Goal: Navigation & Orientation: Find specific page/section

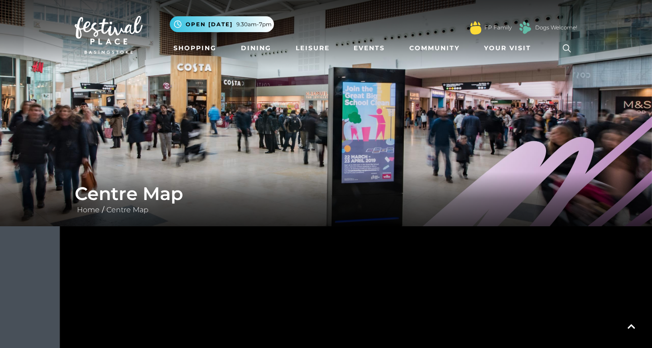
scroll to position [324, 0]
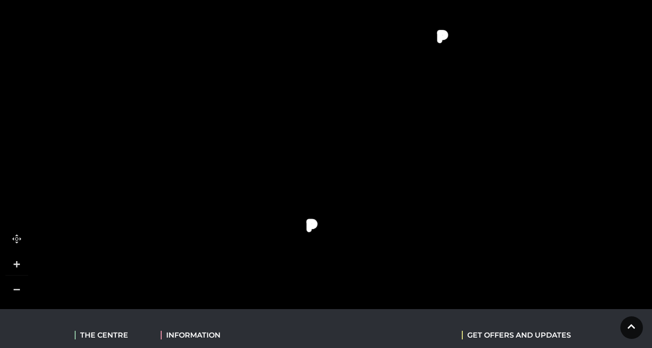
drag, startPoint x: 456, startPoint y: 183, endPoint x: 291, endPoint y: 169, distance: 166.2
click at [291, 169] on rect at bounding box center [274, 171] width 49 height 13
click at [14, 292] on link at bounding box center [16, 289] width 23 height 23
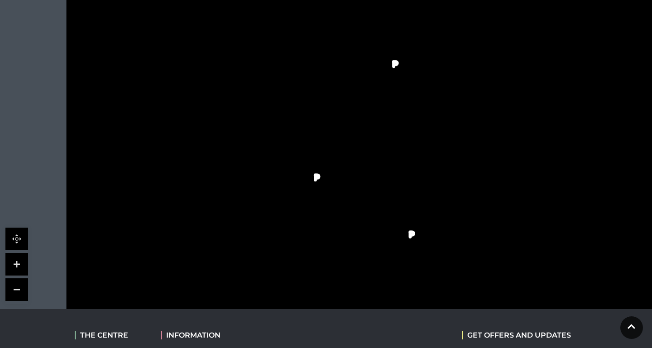
drag, startPoint x: 503, startPoint y: 127, endPoint x: 216, endPoint y: 117, distance: 287.0
click at [216, 117] on icon at bounding box center [448, 159] width 958 height 538
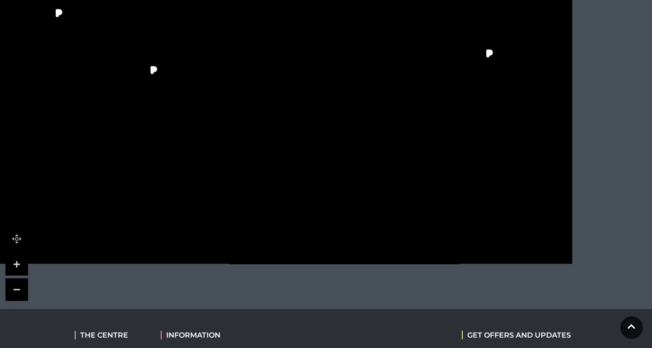
drag, startPoint x: 437, startPoint y: 215, endPoint x: 650, endPoint y: 183, distance: 215.5
click at [513, 120] on icon at bounding box center [451, 2] width 123 height 233
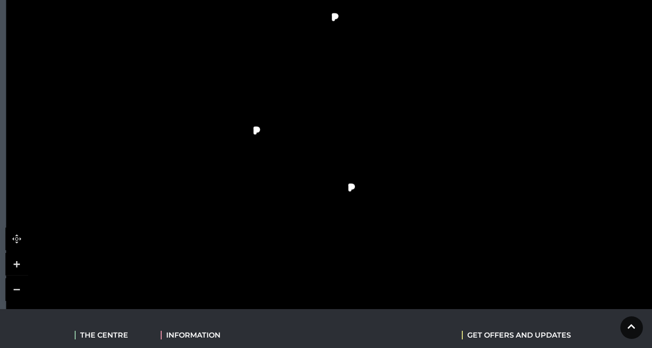
click at [22, 288] on link at bounding box center [16, 289] width 23 height 23
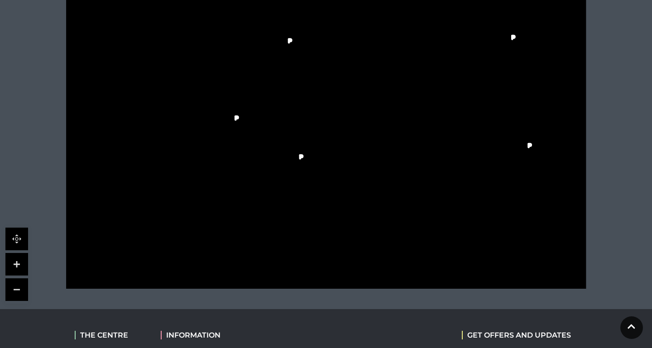
click at [22, 288] on link at bounding box center [16, 289] width 23 height 23
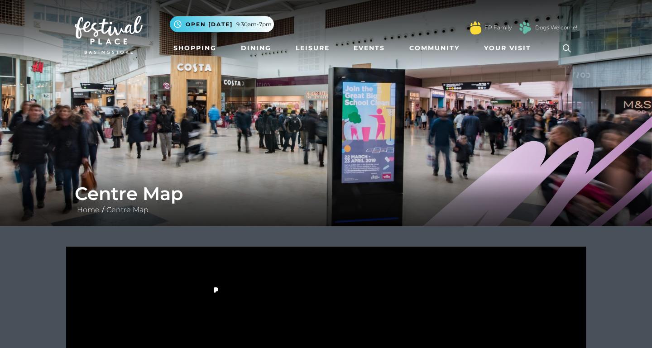
scroll to position [0, 0]
click at [440, 52] on link "Community" at bounding box center [433, 48] width 57 height 17
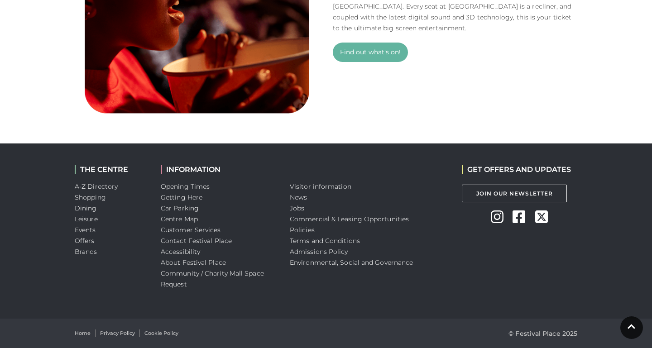
scroll to position [727, 0]
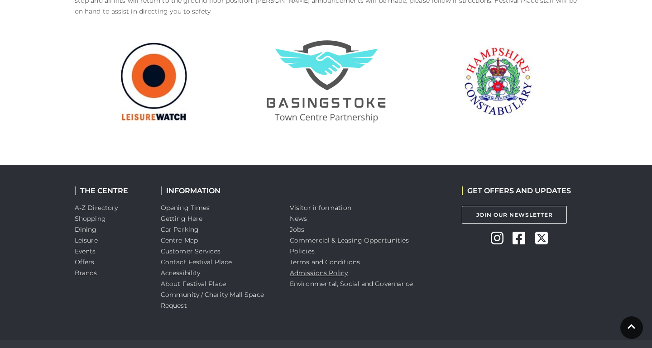
scroll to position [938, 0]
